Goal: Task Accomplishment & Management: Manage account settings

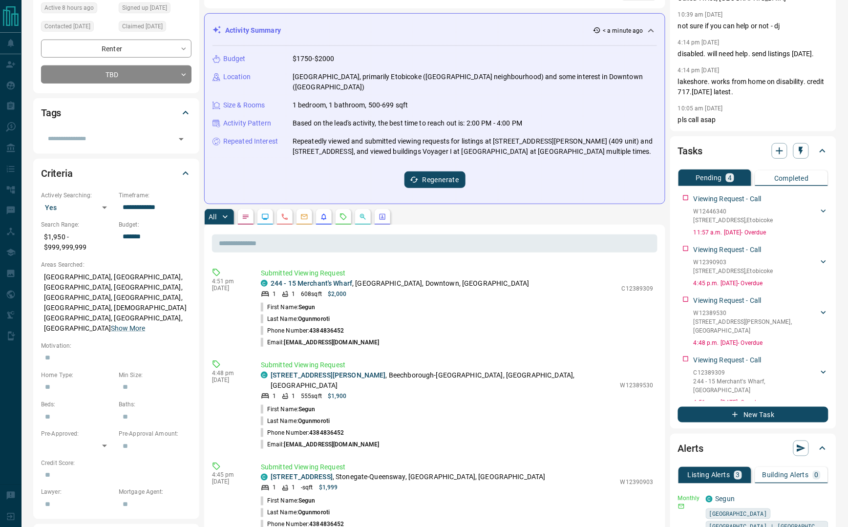
scroll to position [244, 0]
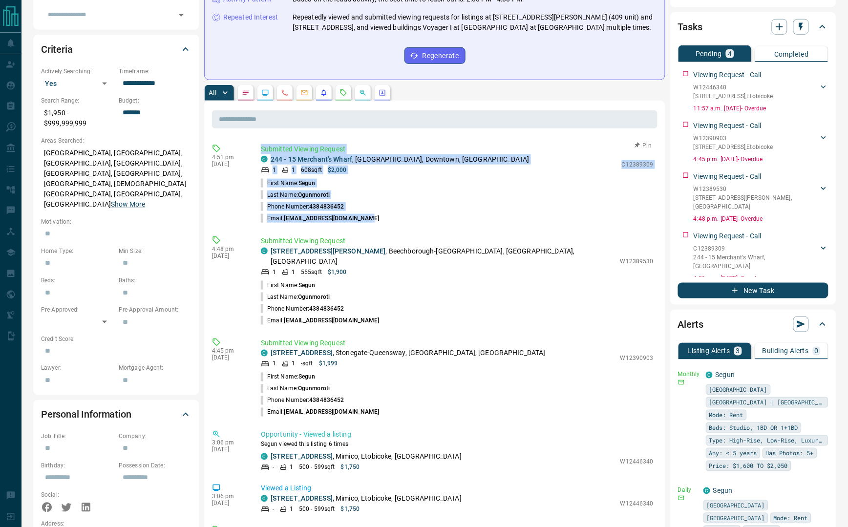
drag, startPoint x: 261, startPoint y: 138, endPoint x: 391, endPoint y: 205, distance: 145.9
click at [391, 205] on div "Submitted Viewing Request C [STREET_ADDRESS] 1 1 608 sqft $2,000 C12389309 Firs…" at bounding box center [459, 184] width 397 height 80
copy div "Submitted Viewing Request C [STREET_ADDRESS] 1 1 608 sqft $2,000 C12389309 Firs…"
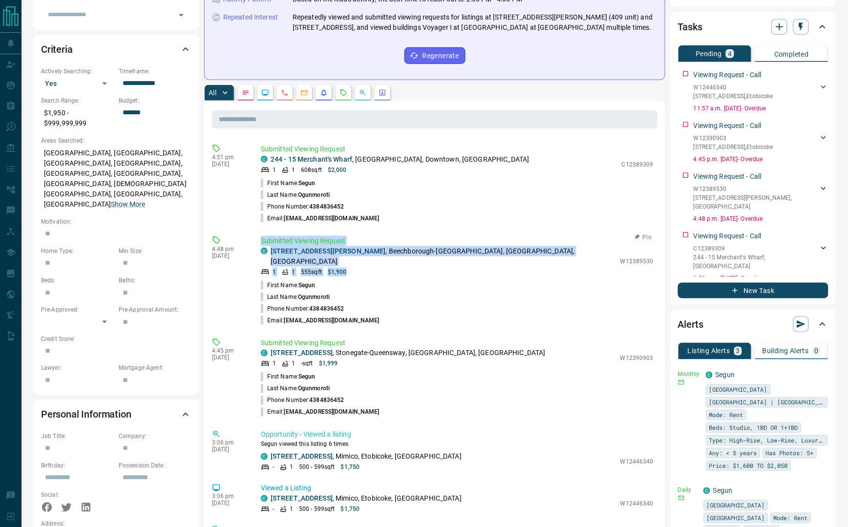
drag, startPoint x: 260, startPoint y: 229, endPoint x: 376, endPoint y: 252, distance: 118.1
click at [376, 252] on div "4:48 pm [DATE] Submitted Viewing Request C [STREET_ADDRESS][PERSON_NAME] 1 1 55…" at bounding box center [435, 281] width 446 height 96
copy div "Submitted Viewing Request C [STREET_ADDRESS][PERSON_NAME] Crosstown, [GEOGRAPHI…"
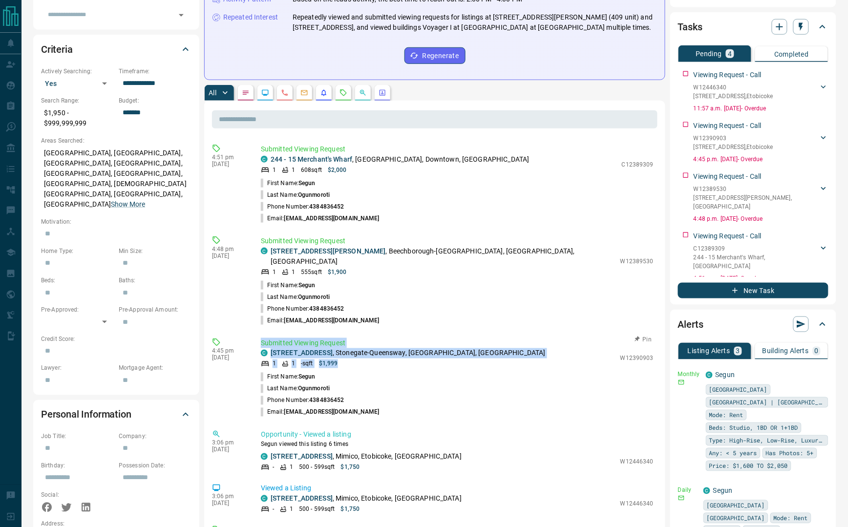
drag, startPoint x: 259, startPoint y: 320, endPoint x: 389, endPoint y: 343, distance: 132.0
click at [389, 343] on div "4:45 pm [DATE] Submitted Viewing Request C [STREET_ADDRESS] 1 1 - sqft $1,999 W…" at bounding box center [435, 378] width 446 height 86
copy div "Submitted Viewing Request C [STREET_ADDRESS] 1 1 - sqft $1,999"
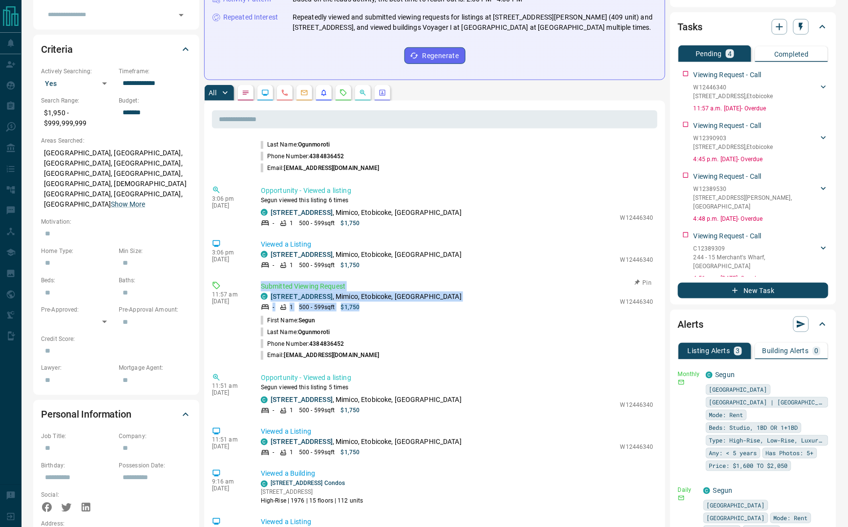
drag, startPoint x: 260, startPoint y: 265, endPoint x: 375, endPoint y: 288, distance: 117.5
click at [375, 288] on div "11:57 am [DATE] Submitted Viewing Request C [STREET_ADDRESS] - 1 500 - 599 sqft…" at bounding box center [435, 321] width 446 height 86
copy div "Submitted Viewing Request C [STREET_ADDRESS] - 1 500 - 599 sqft $1,750"
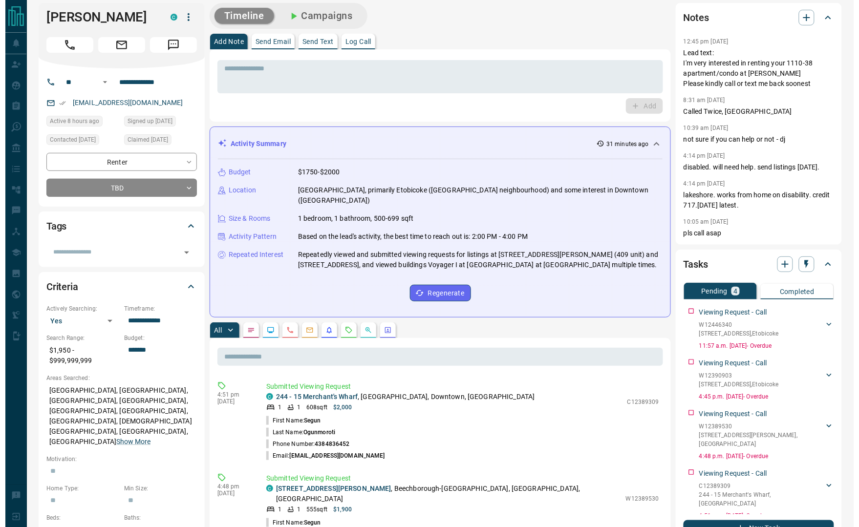
scroll to position [0, 0]
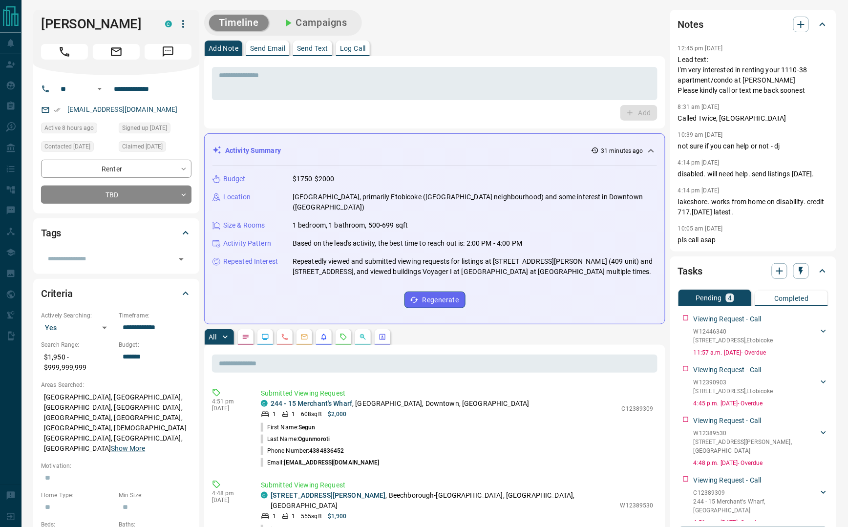
click at [565, 43] on div "Add Note Send Email Send Text Log Call" at bounding box center [434, 49] width 461 height 16
click at [324, 88] on textarea at bounding box center [435, 83] width 432 height 25
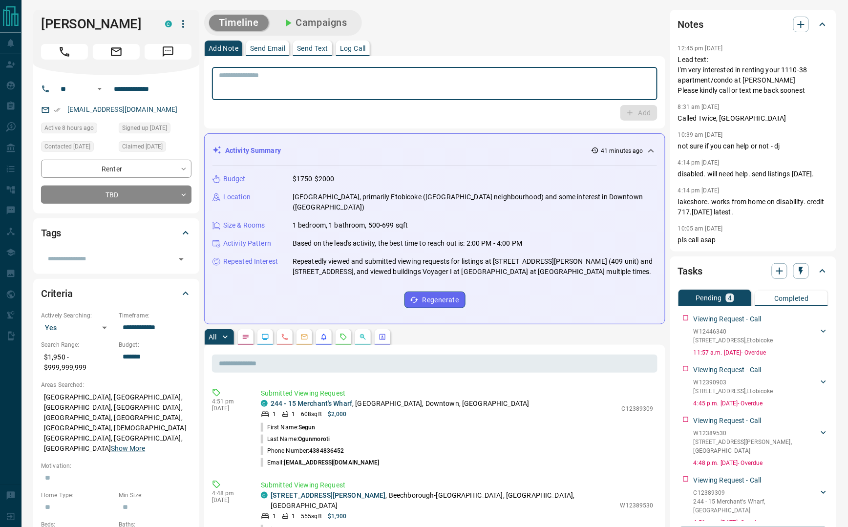
paste textarea "**********"
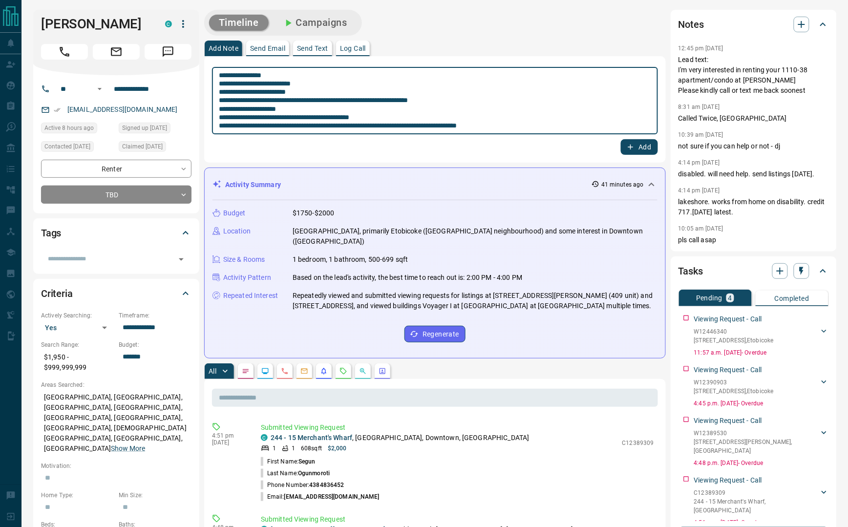
click at [557, 128] on textarea "**********" at bounding box center [435, 100] width 432 height 59
type textarea "**********"
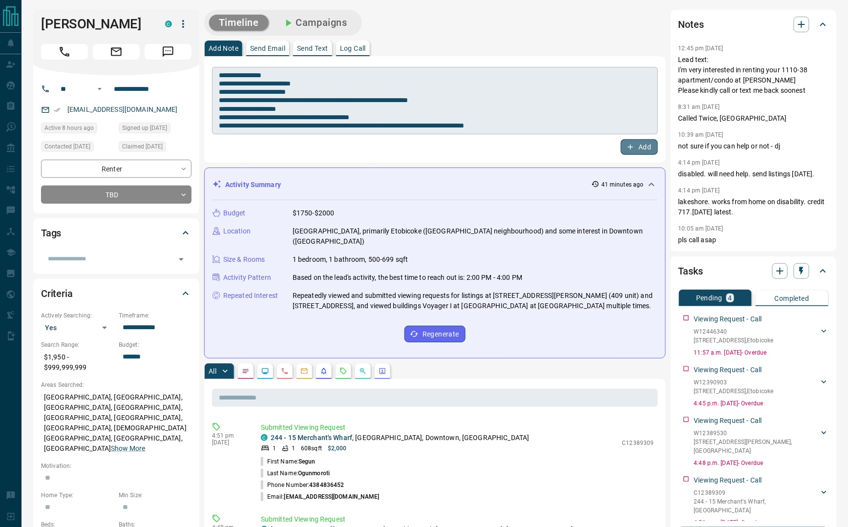
click at [565, 139] on button "Add" at bounding box center [639, 147] width 37 height 16
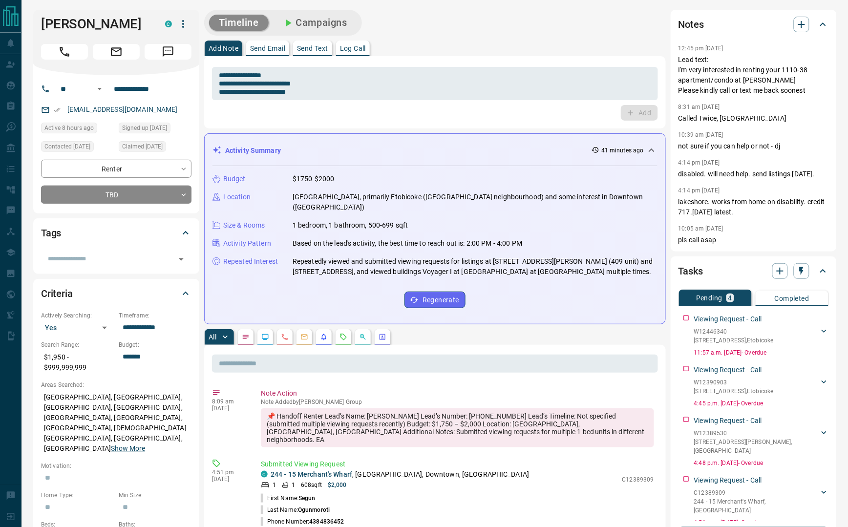
click at [184, 22] on icon "button" at bounding box center [183, 24] width 12 height 12
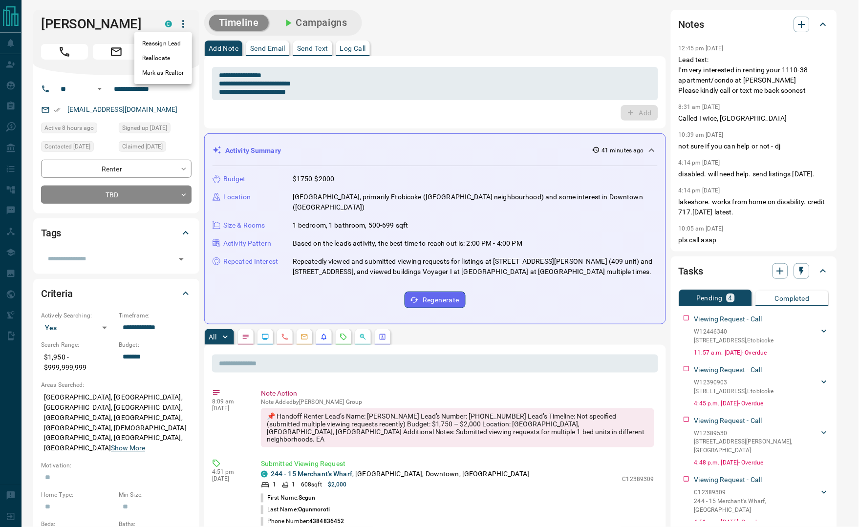
click at [112, 19] on div at bounding box center [429, 263] width 859 height 527
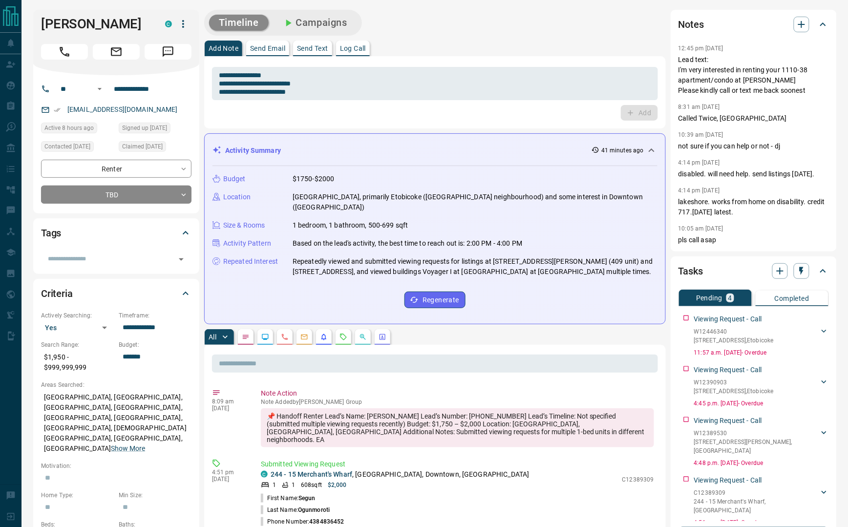
click at [112, 19] on div at bounding box center [424, 263] width 848 height 527
click at [106, 21] on h1 "[PERSON_NAME]" at bounding box center [95, 24] width 109 height 16
copy div "[PERSON_NAME] C"
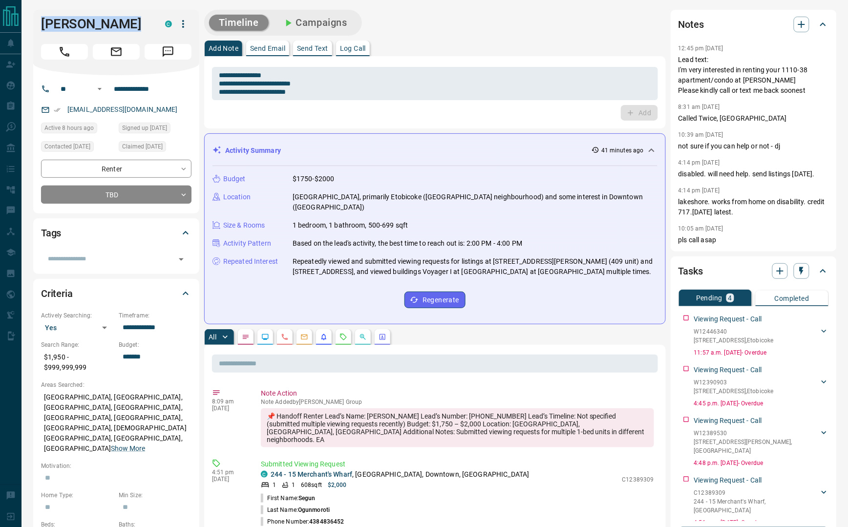
click at [181, 21] on icon "button" at bounding box center [183, 24] width 12 height 12
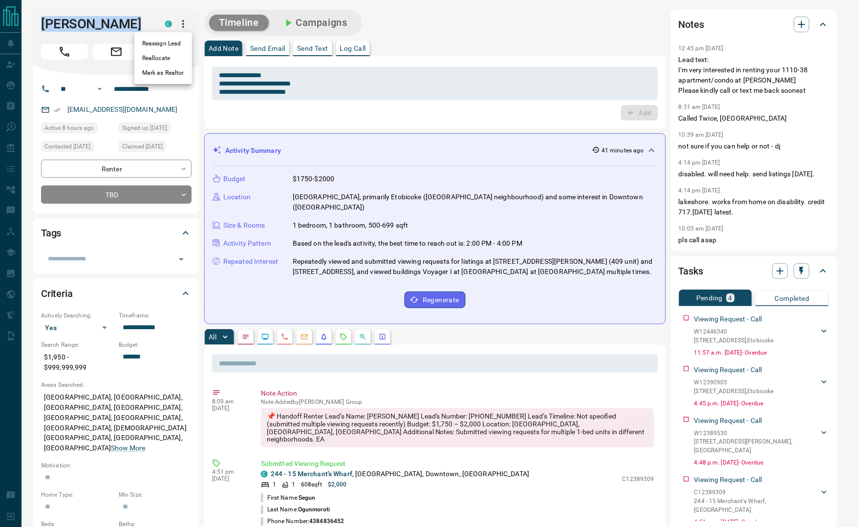
click at [171, 40] on li "Reassign Lead" at bounding box center [163, 43] width 58 height 15
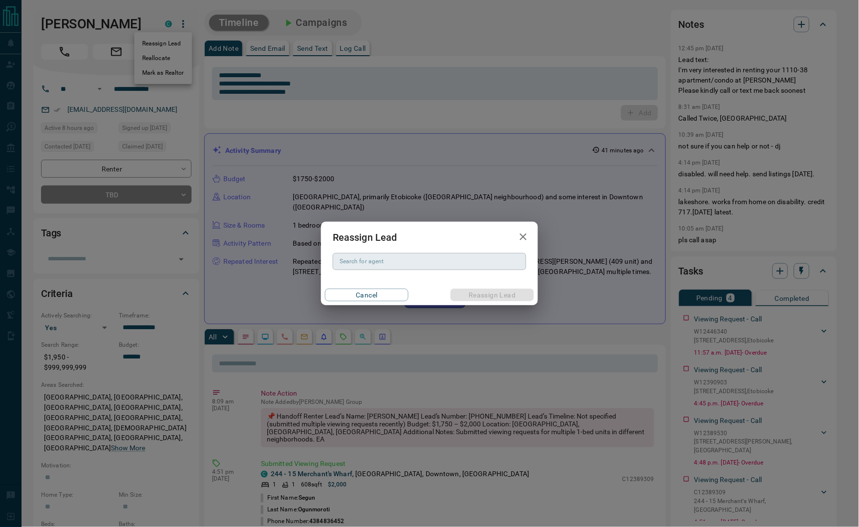
click at [450, 263] on input "Search for agent" at bounding box center [429, 261] width 186 height 11
click at [362, 284] on li "[PERSON_NAME]" at bounding box center [429, 281] width 193 height 15
type input "**********"
click at [513, 293] on button "Reassign Lead" at bounding box center [492, 295] width 84 height 13
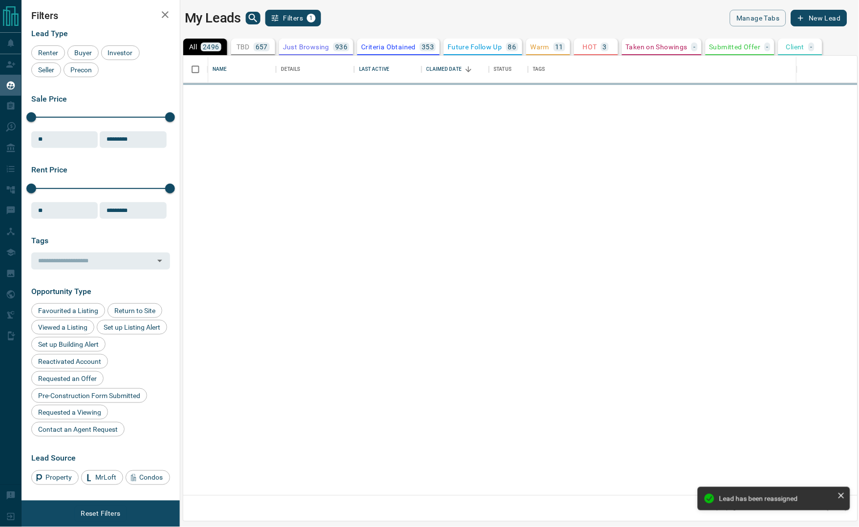
scroll to position [428, 663]
